Goal: Obtain resource: Obtain resource

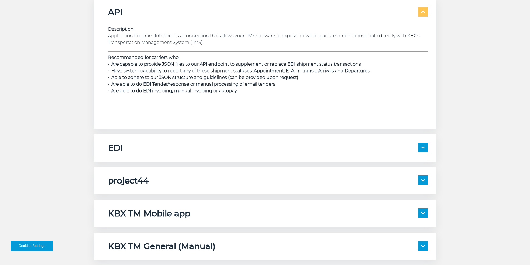
scroll to position [863, 0]
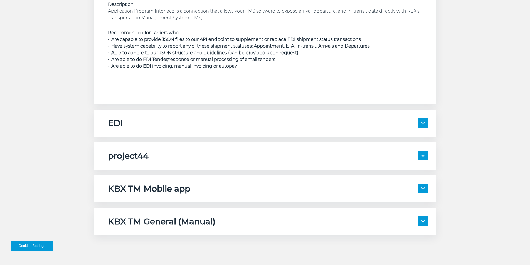
click at [427, 156] on span at bounding box center [423, 156] width 10 height 10
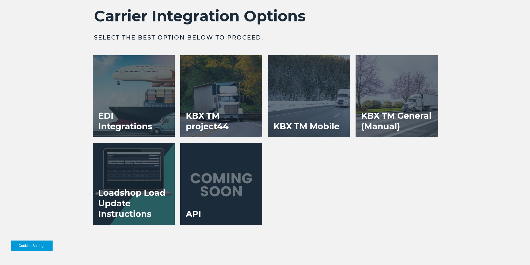
scroll to position [1364, 0]
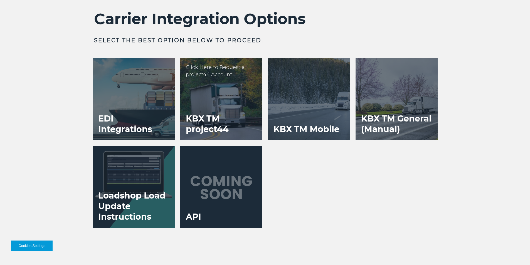
click at [193, 132] on h3 "KBX TM project44" at bounding box center [221, 124] width 82 height 32
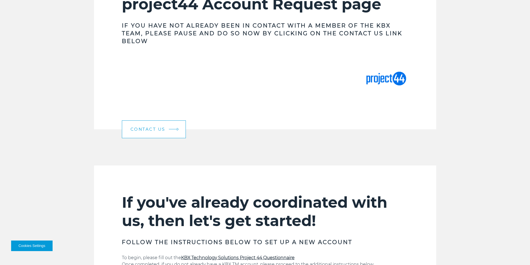
scroll to position [250, 0]
click at [168, 124] on link "Contact Us" at bounding box center [154, 130] width 64 height 18
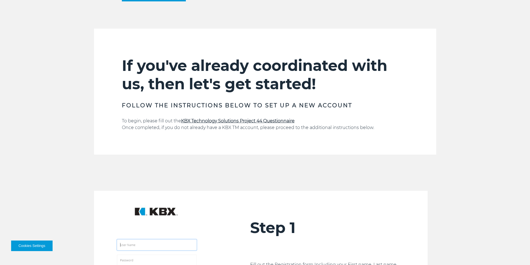
scroll to position [390, 0]
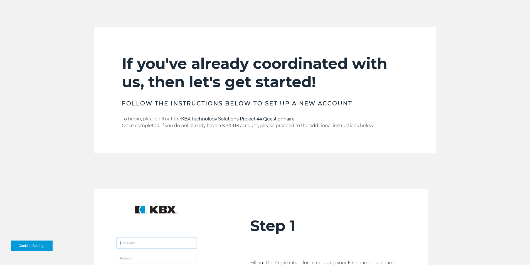
click at [213, 120] on strong "KBX Technology Solutions Project 44 Questionnaire" at bounding box center [238, 118] width 114 height 5
